Goal: Find specific page/section: Find specific page/section

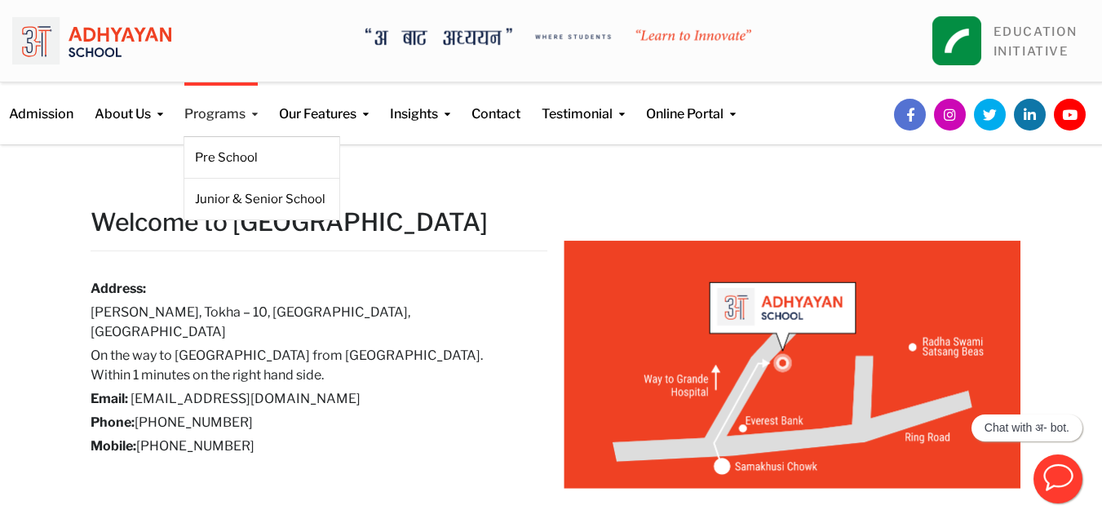
click at [232, 110] on link "Programs" at bounding box center [220, 103] width 73 height 42
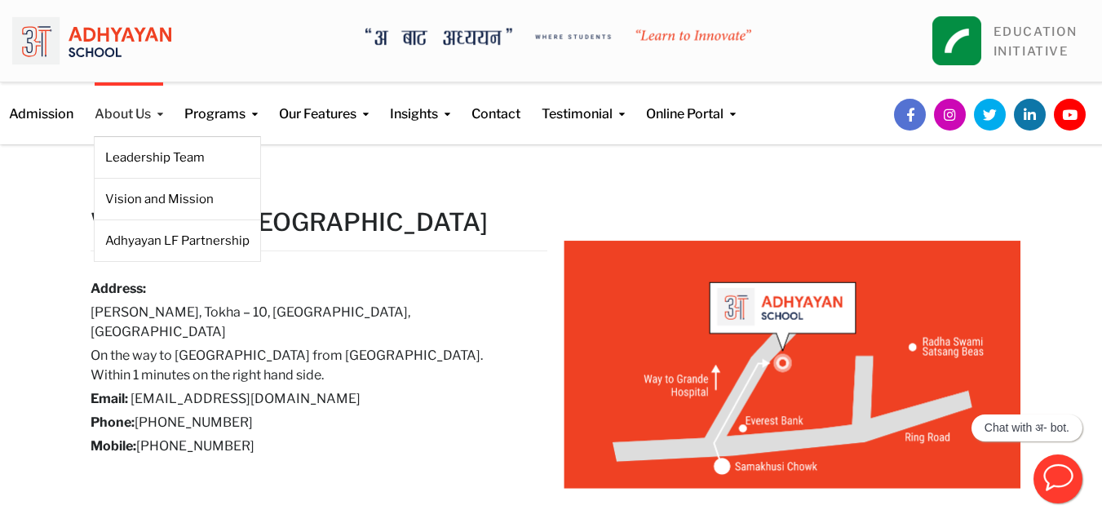
click at [129, 113] on link "About Us" at bounding box center [129, 103] width 69 height 42
